Goal: Information Seeking & Learning: Compare options

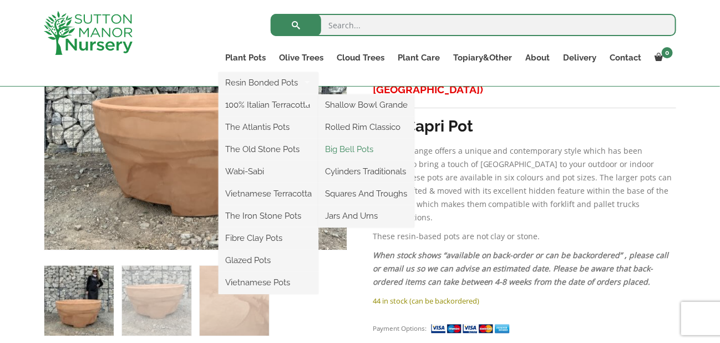
click at [346, 149] on link "Big Bell Pots" at bounding box center [367, 149] width 96 height 17
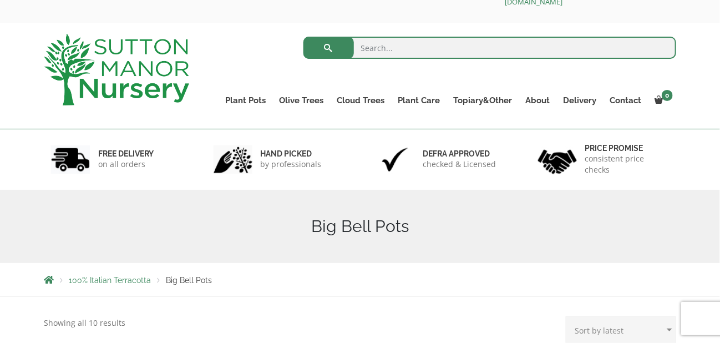
scroll to position [35, 0]
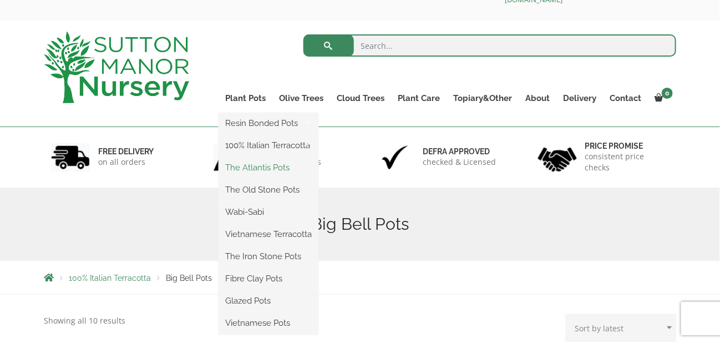
click at [253, 166] on link "The Atlantis Pots" at bounding box center [269, 167] width 100 height 17
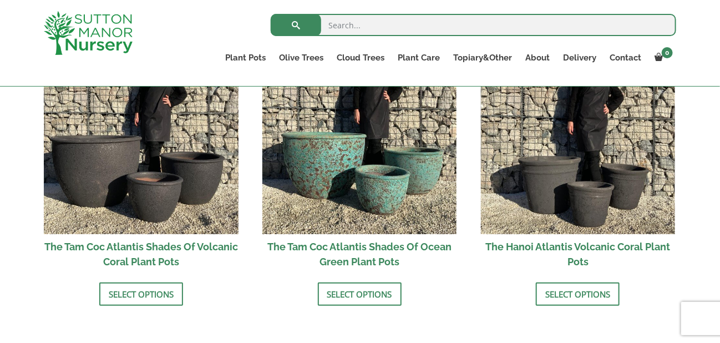
scroll to position [998, 0]
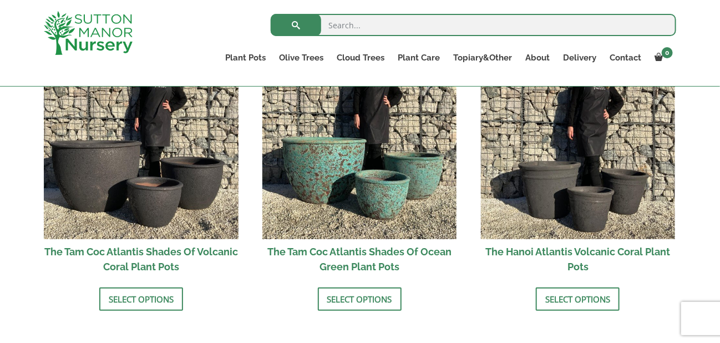
drag, startPoint x: 725, startPoint y: 47, endPoint x: 709, endPoint y: 219, distance: 173.3
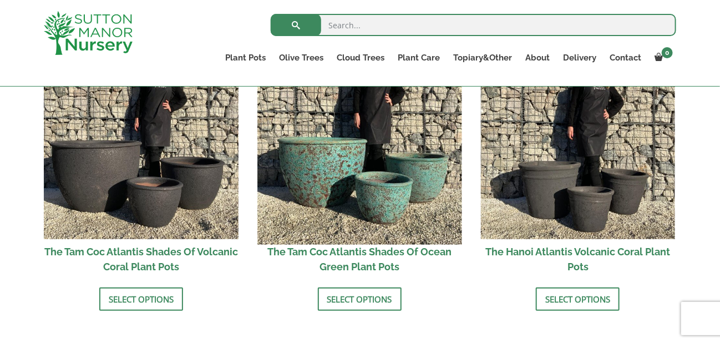
click at [361, 201] on img at bounding box center [359, 142] width 204 height 204
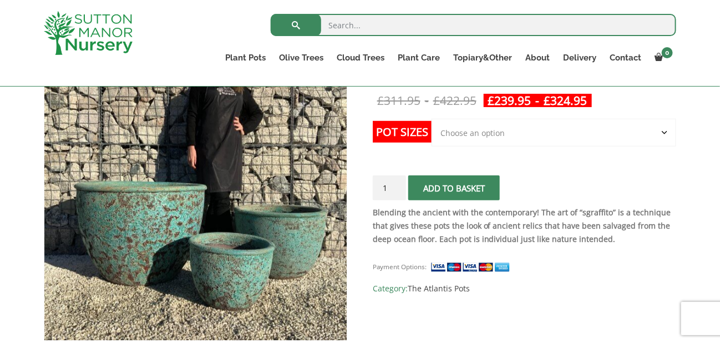
scroll to position [224, 0]
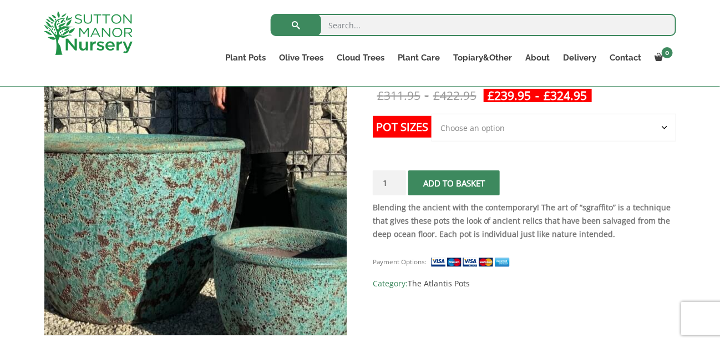
click at [161, 227] on img at bounding box center [224, 147] width 555 height 555
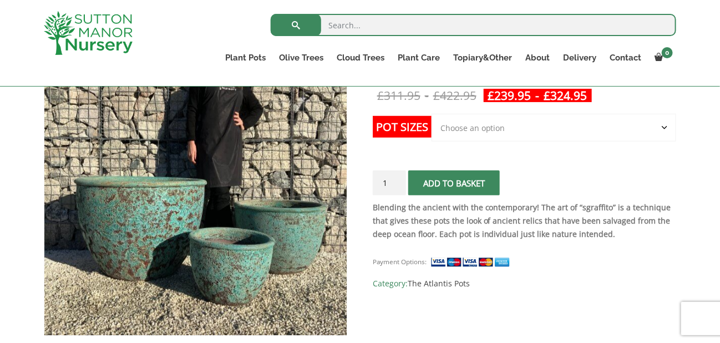
click at [663, 125] on select "Choose an option Click here to buy the 3rd to Largest Pot In The Picture Click …" at bounding box center [554, 128] width 245 height 28
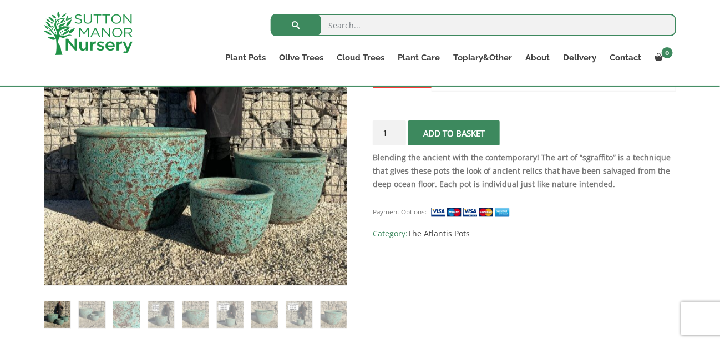
scroll to position [279, 0]
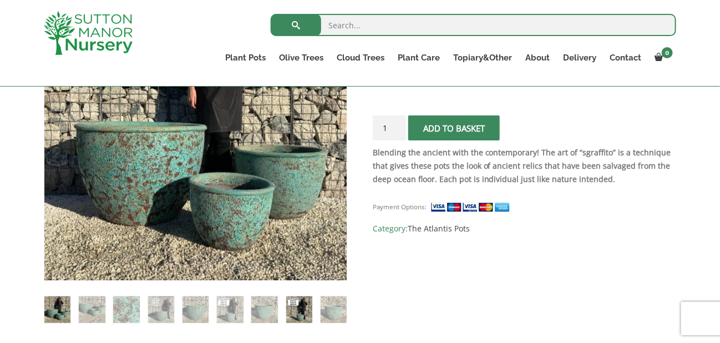
click at [297, 307] on img at bounding box center [299, 309] width 26 height 26
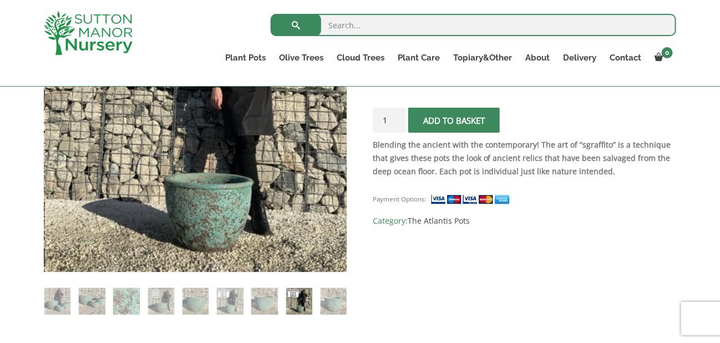
scroll to position [294, 0]
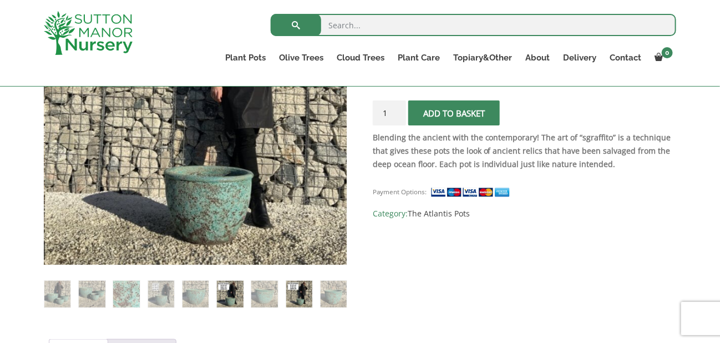
click at [230, 290] on img at bounding box center [230, 294] width 26 height 26
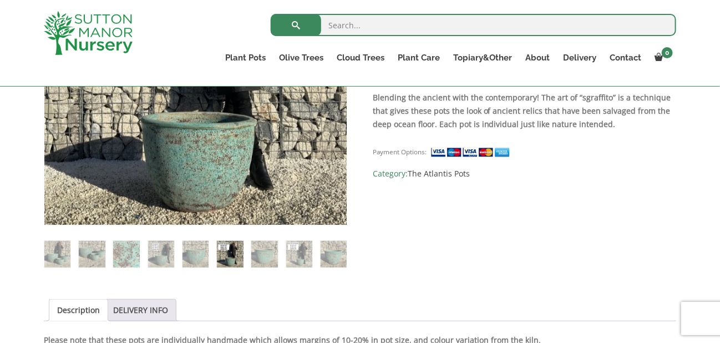
scroll to position [327, 0]
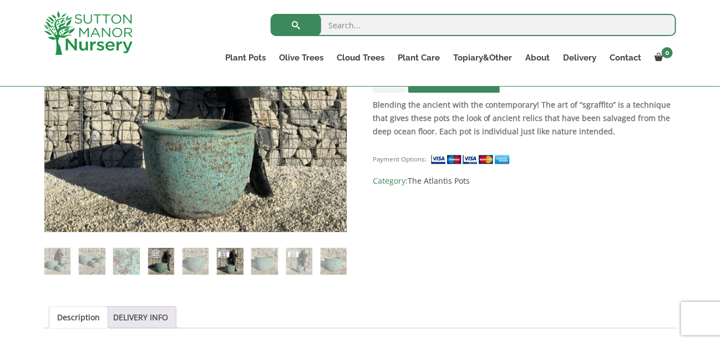
click at [159, 256] on img at bounding box center [161, 261] width 26 height 26
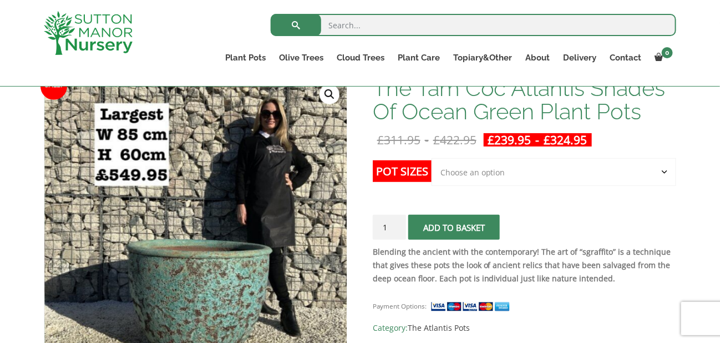
scroll to position [175, 0]
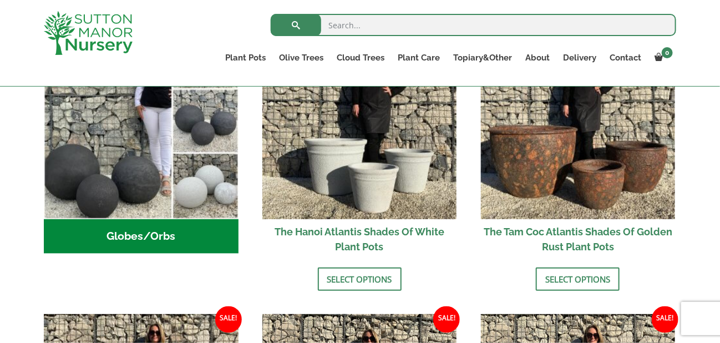
scroll to position [431, 0]
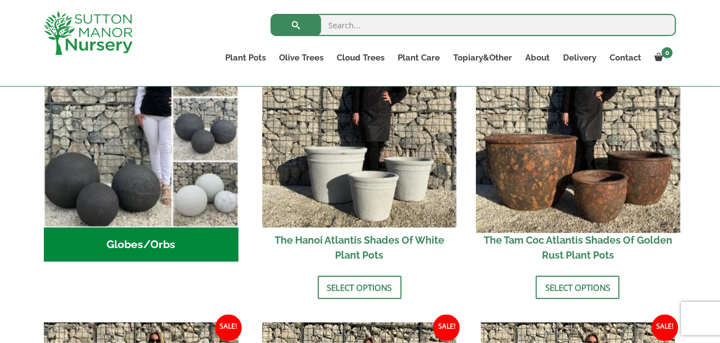
click at [554, 160] on img at bounding box center [578, 130] width 204 height 204
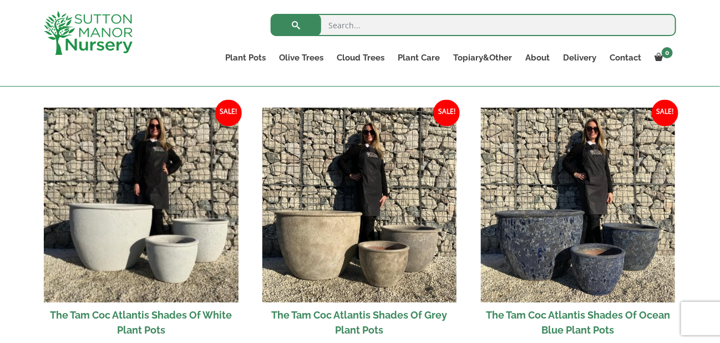
scroll to position [656, 0]
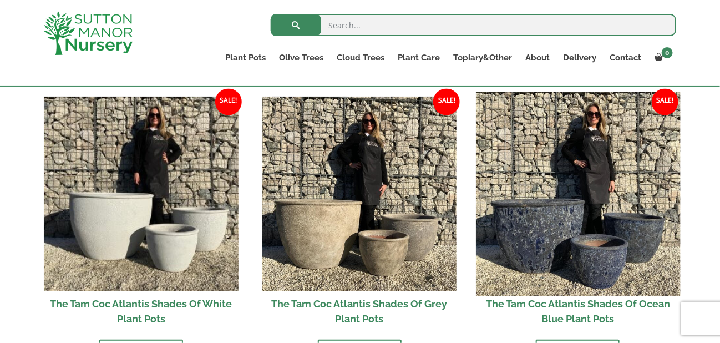
click at [575, 229] on img at bounding box center [578, 194] width 204 height 204
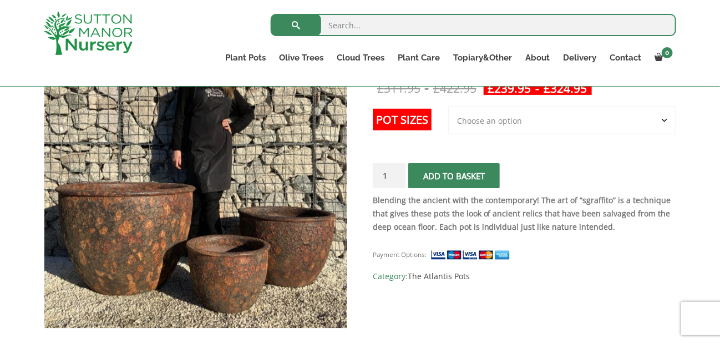
scroll to position [219, 0]
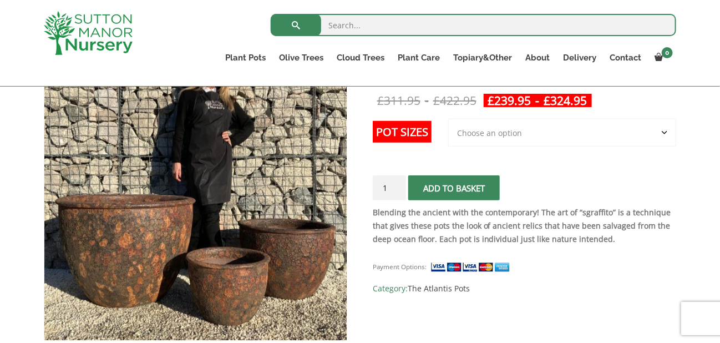
click at [665, 132] on select "Choose an option 3rd to Largest Pot In The Picture 2nd to Largest Pot In The Pi…" at bounding box center [562, 133] width 228 height 28
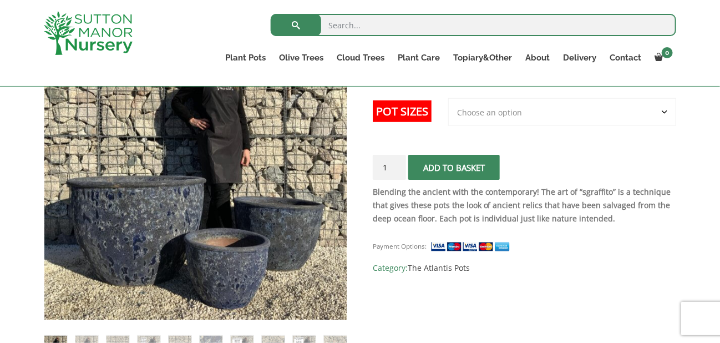
scroll to position [227, 0]
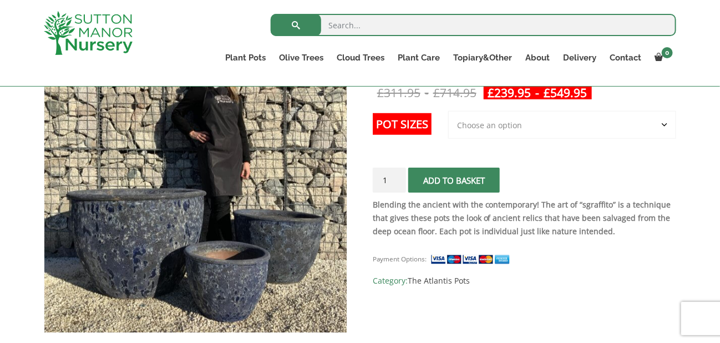
click at [664, 120] on select "Choose an option 3rd to Largest Pot In The Picture 2nd to Largest Pot In The Pi…" at bounding box center [562, 125] width 228 height 28
select select "Largest pot In The Picture"
click at [449, 111] on select "Choose an option 3rd to Largest Pot In The Picture 2nd to Largest Pot In The Pi…" at bounding box center [562, 125] width 228 height 28
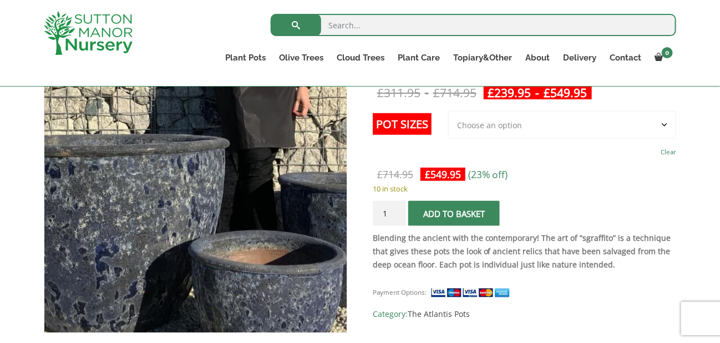
click at [179, 252] on img at bounding box center [210, 121] width 555 height 555
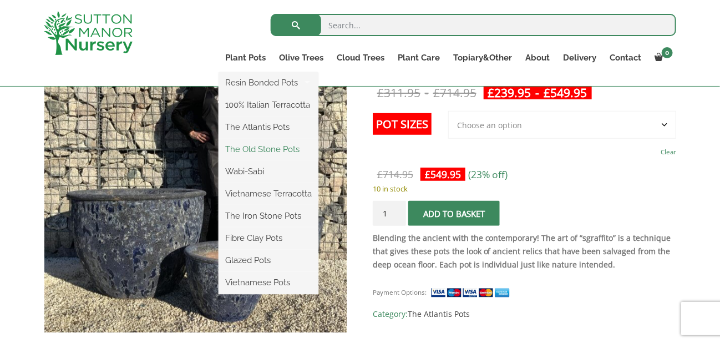
click at [252, 146] on link "The Old Stone Pots" at bounding box center [269, 149] width 100 height 17
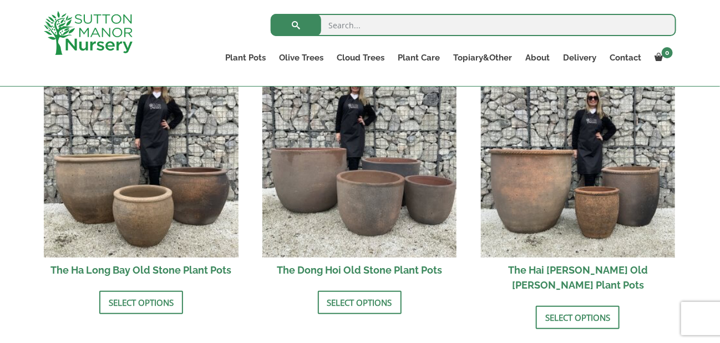
scroll to position [416, 0]
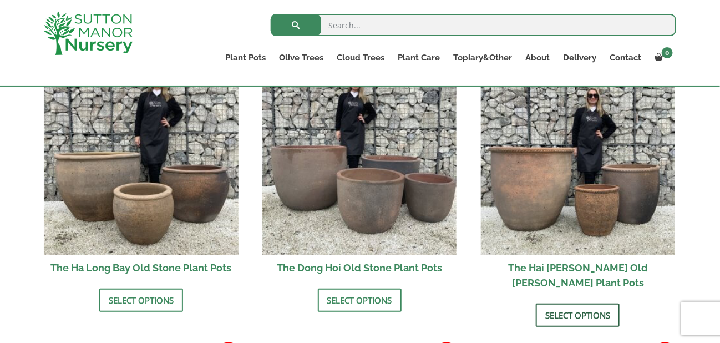
click at [577, 304] on link "Select options" at bounding box center [578, 315] width 84 height 23
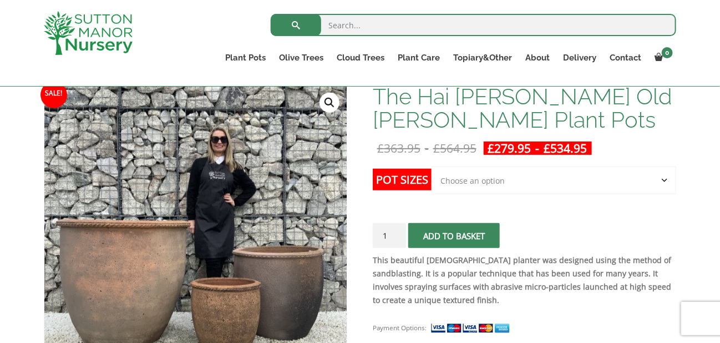
scroll to position [176, 0]
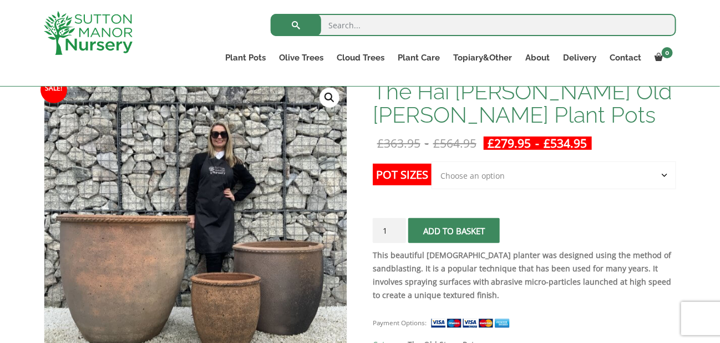
click at [663, 173] on select "Choose an option Click here to buy the 3rd to Largest Pot In The Picture Click …" at bounding box center [554, 175] width 245 height 28
select select "Click here to buy the Largest pot In The Picture"
click at [432, 161] on select "Choose an option Click here to buy the 3rd to Largest Pot In The Picture Click …" at bounding box center [554, 175] width 245 height 28
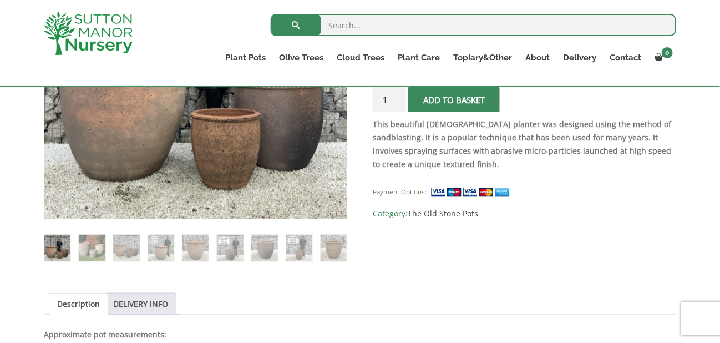
scroll to position [336, 0]
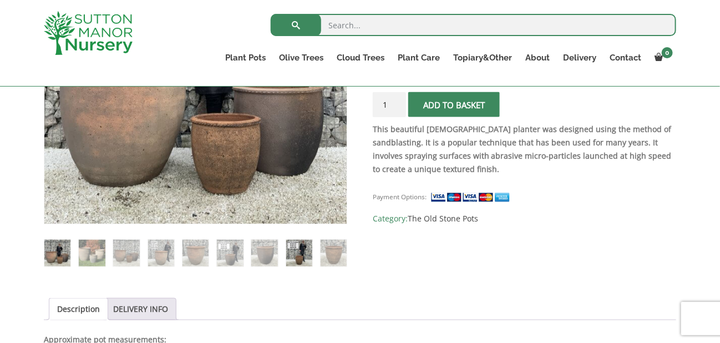
click at [297, 251] on img at bounding box center [299, 253] width 26 height 26
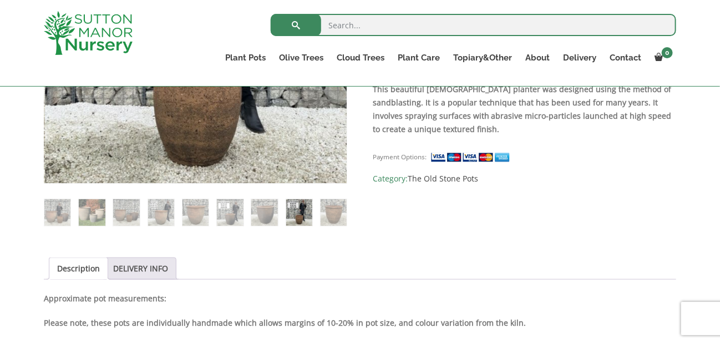
scroll to position [378, 0]
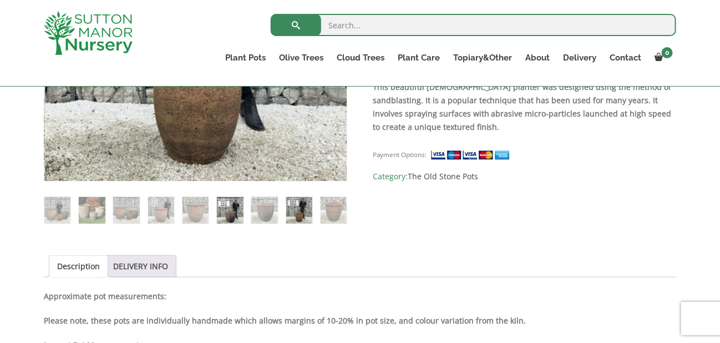
click at [226, 210] on img at bounding box center [230, 210] width 26 height 26
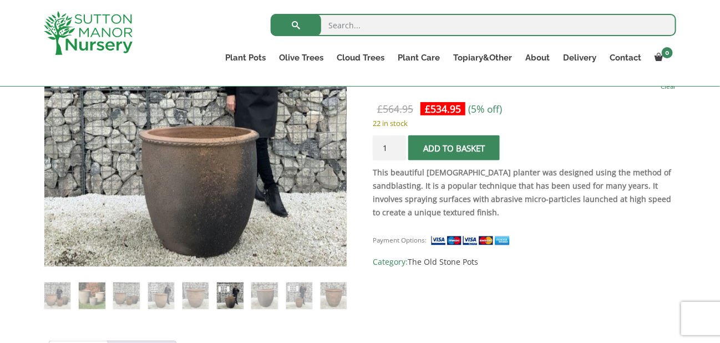
scroll to position [300, 0]
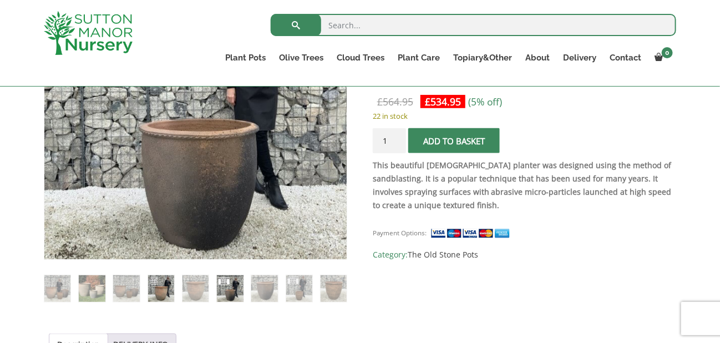
click at [163, 286] on img at bounding box center [161, 288] width 26 height 26
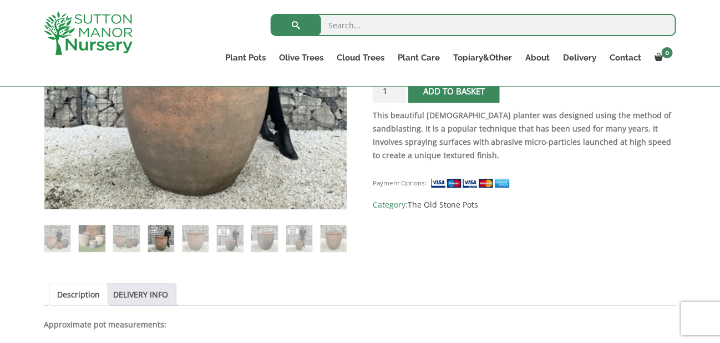
scroll to position [352, 0]
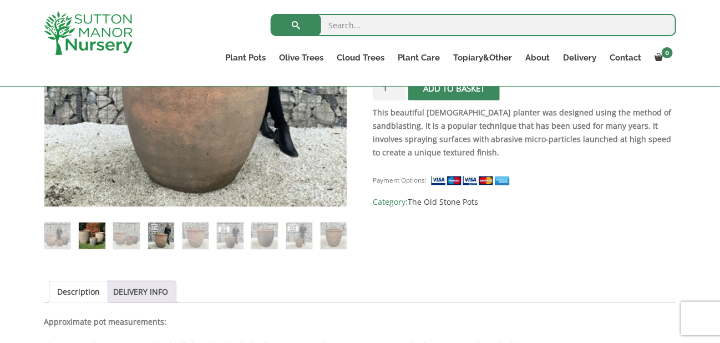
click at [89, 236] on img at bounding box center [92, 236] width 26 height 26
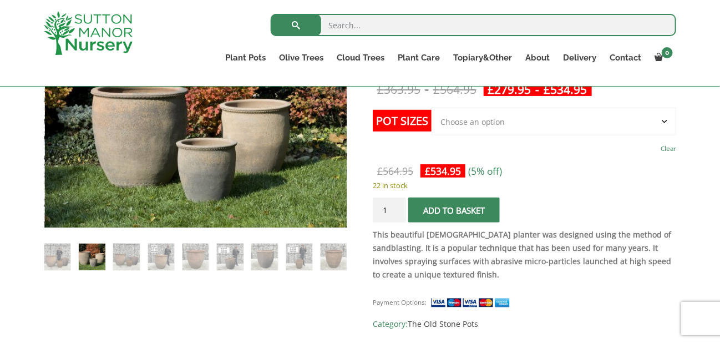
scroll to position [182, 0]
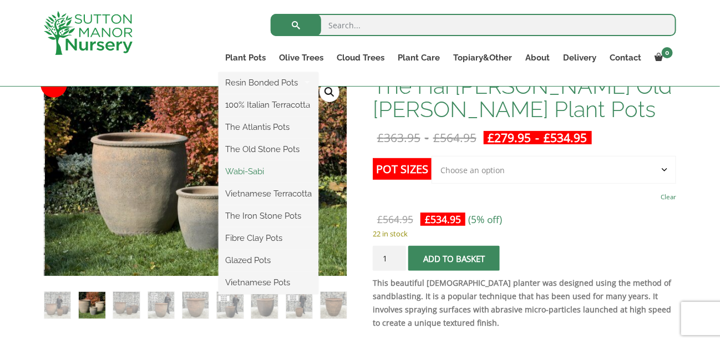
click at [251, 170] on link "Wabi-Sabi" at bounding box center [269, 171] width 100 height 17
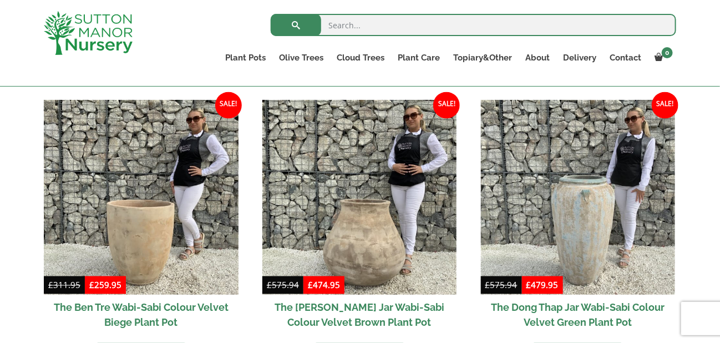
scroll to position [562, 0]
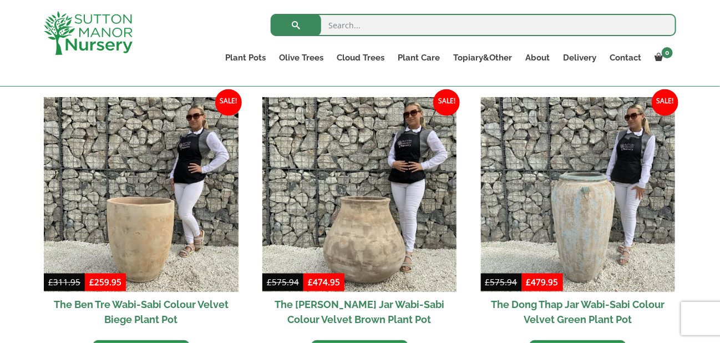
drag, startPoint x: 728, startPoint y: 36, endPoint x: 727, endPoint y: 112, distance: 76.0
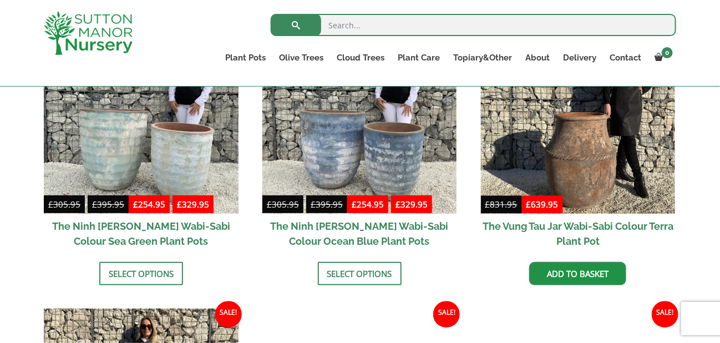
scroll to position [893, 0]
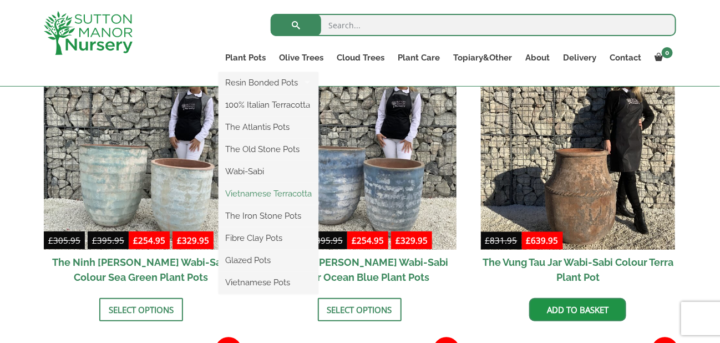
click at [262, 193] on link "Vietnamese Terracotta" at bounding box center [269, 193] width 100 height 17
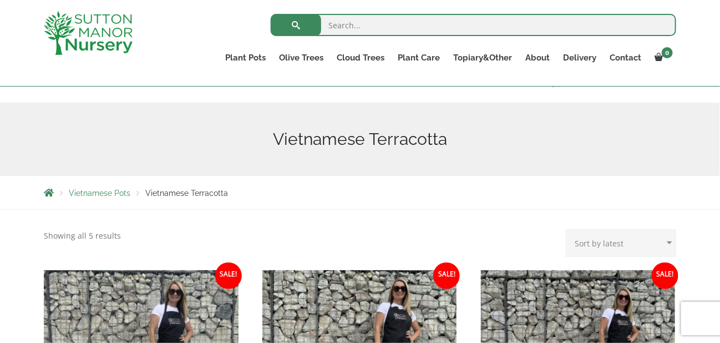
scroll to position [66, 0]
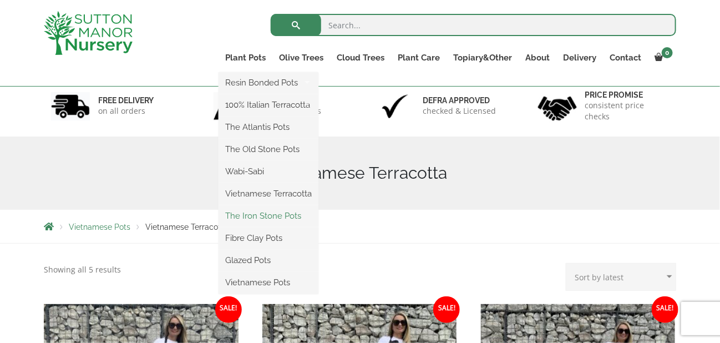
click at [265, 215] on link "The Iron Stone Pots" at bounding box center [269, 216] width 100 height 17
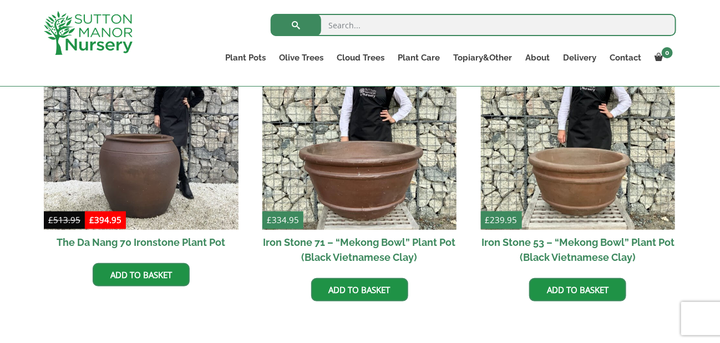
scroll to position [712, 0]
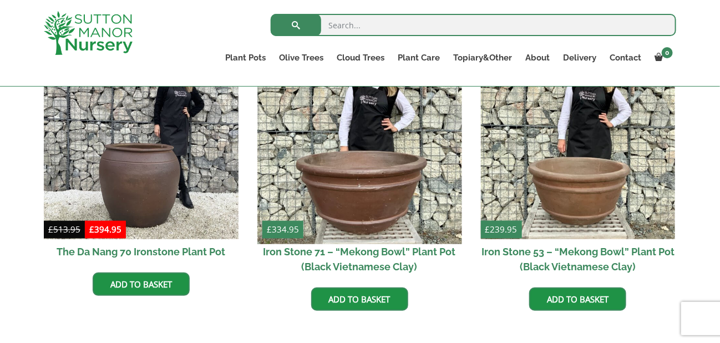
click at [350, 174] on img at bounding box center [359, 142] width 204 height 204
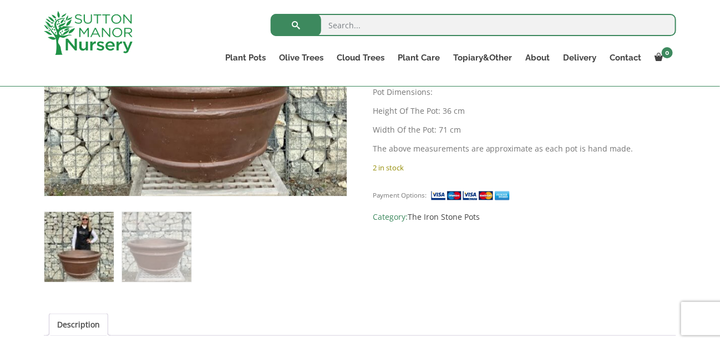
scroll to position [332, 0]
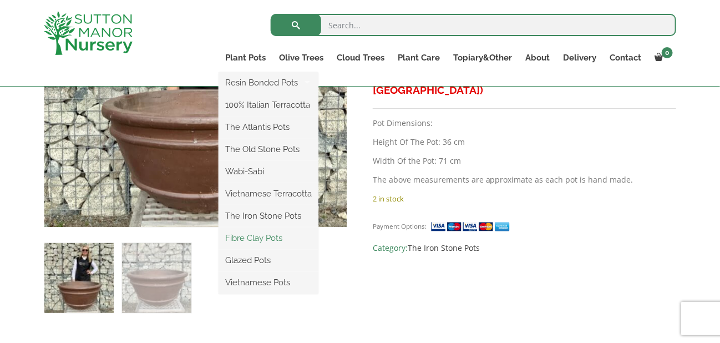
click at [252, 238] on link "Fibre Clay Pots" at bounding box center [269, 238] width 100 height 17
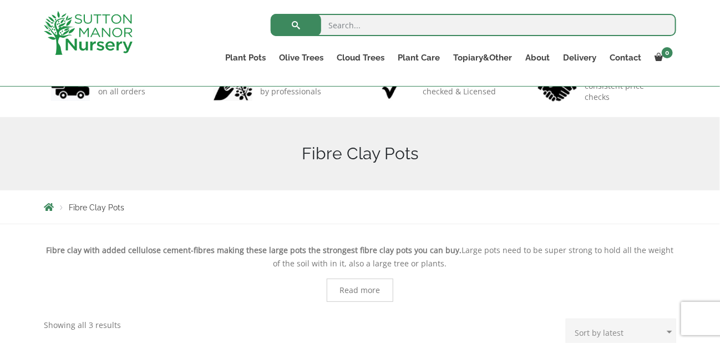
scroll to position [84, 0]
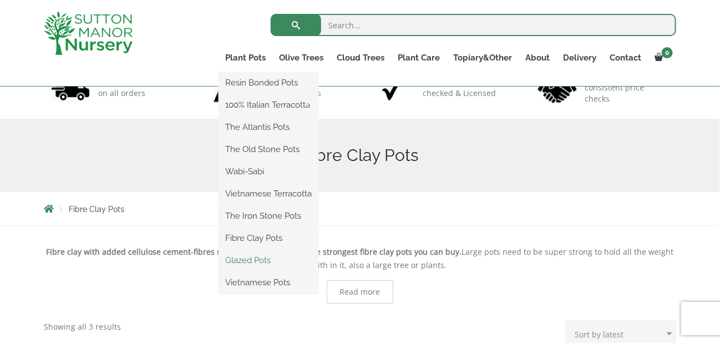
click at [249, 259] on link "Glazed Pots" at bounding box center [269, 260] width 100 height 17
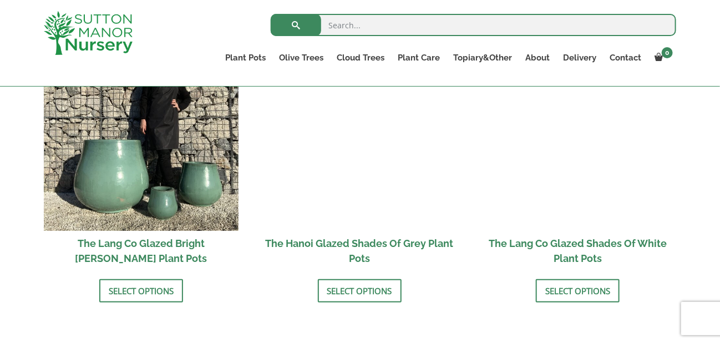
scroll to position [1197, 0]
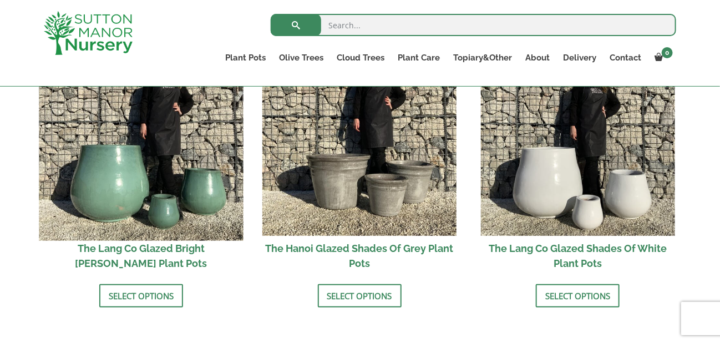
click at [127, 186] on img at bounding box center [141, 138] width 204 height 204
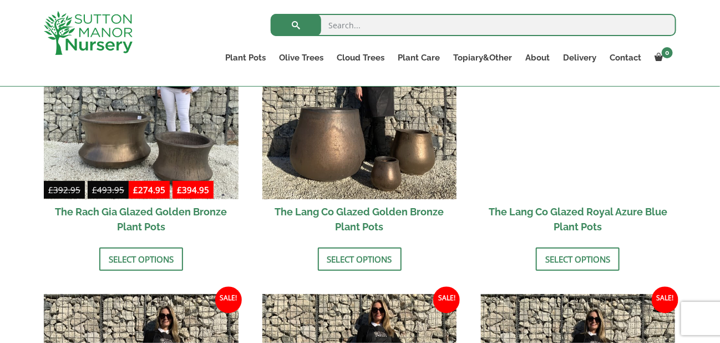
scroll to position [937, 0]
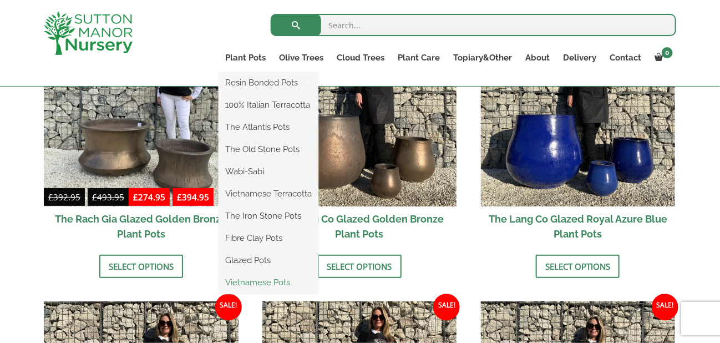
click at [249, 282] on link "Vietnamese Pots" at bounding box center [269, 282] width 100 height 17
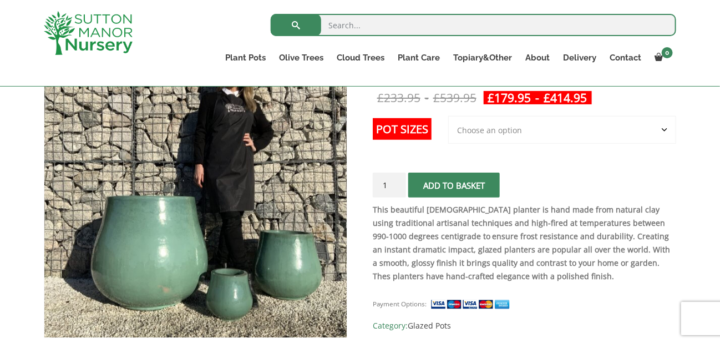
scroll to position [224, 0]
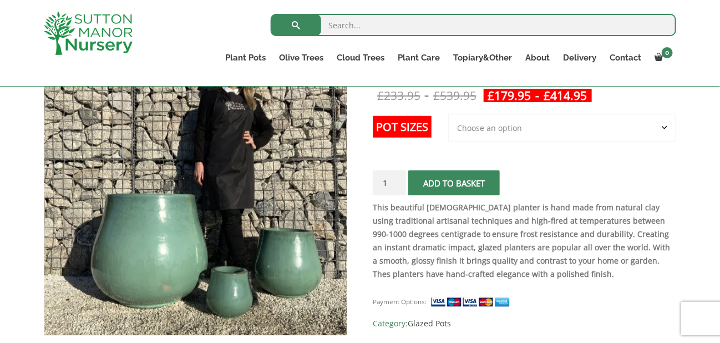
click at [665, 124] on select "Choose an option 3rd to Largest Pot In The Picture 2nd to Largest Pot In The Pi…" at bounding box center [562, 128] width 228 height 28
select select "Largest pot In The Picture"
click at [449, 114] on select "Choose an option 3rd to Largest Pot In The Picture 2nd to Largest Pot In The Pi…" at bounding box center [562, 128] width 228 height 28
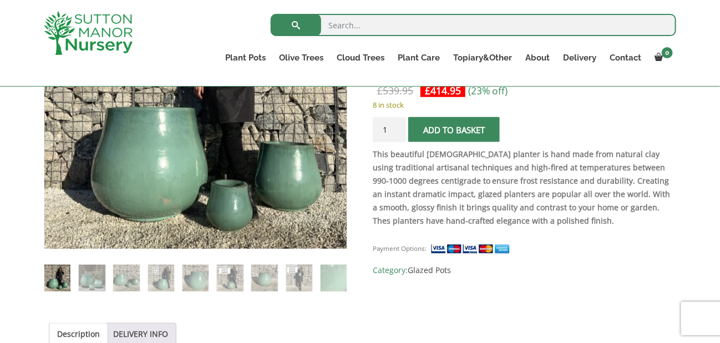
scroll to position [303, 0]
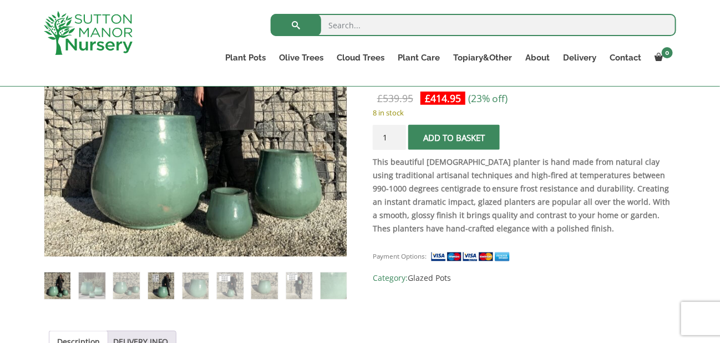
click at [159, 287] on img at bounding box center [161, 285] width 26 height 26
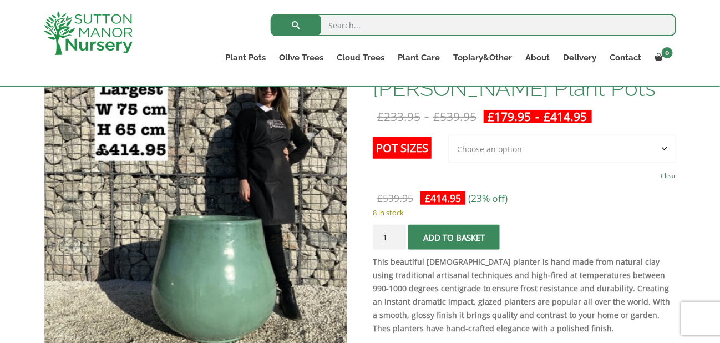
scroll to position [250, 0]
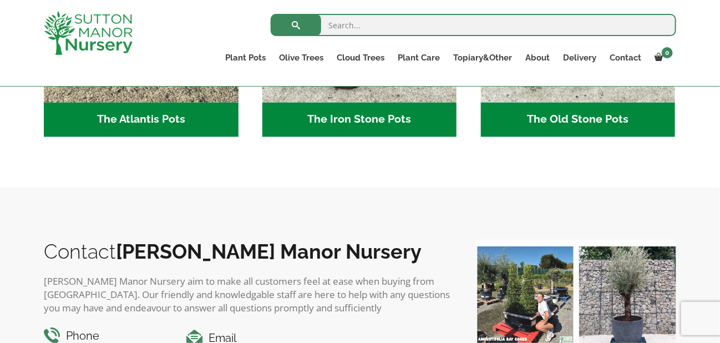
scroll to position [775, 0]
